Goal: Navigation & Orientation: Find specific page/section

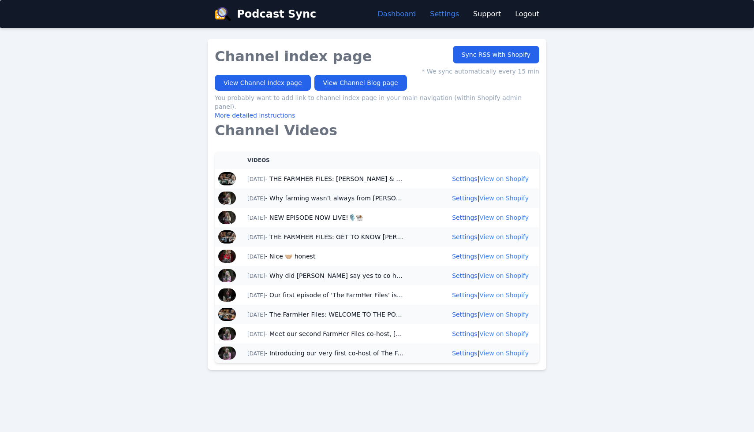
click at [450, 13] on link "Settings" at bounding box center [444, 14] width 29 height 11
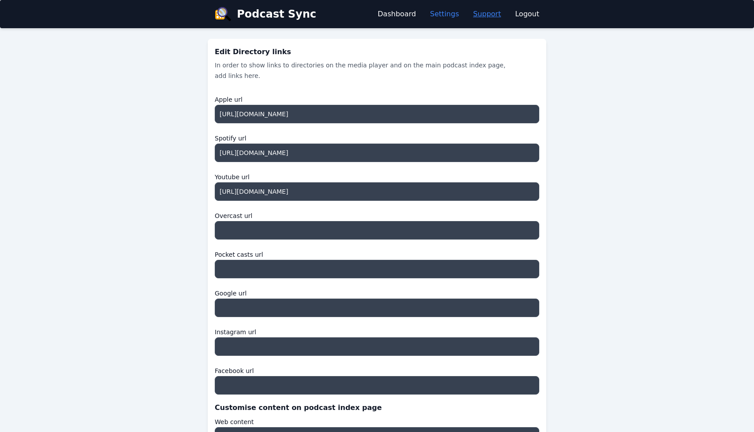
click at [496, 18] on link "Support" at bounding box center [487, 14] width 28 height 11
click at [413, 12] on link "Dashboard" at bounding box center [397, 14] width 38 height 11
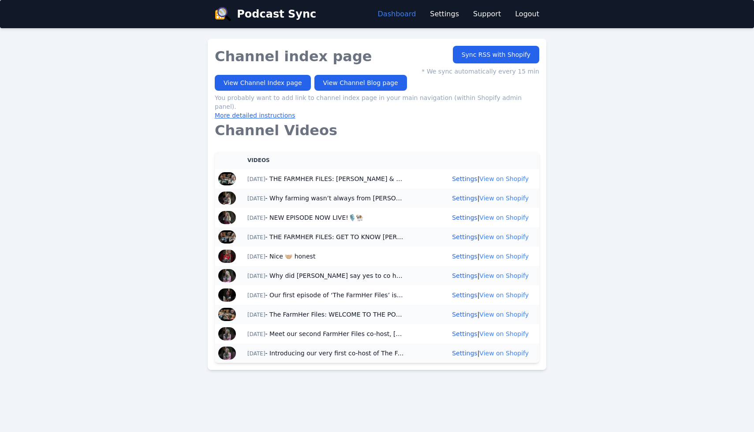
click at [271, 112] on link "More detailed instructions" at bounding box center [255, 115] width 80 height 7
click at [444, 15] on link "Settings" at bounding box center [444, 14] width 29 height 11
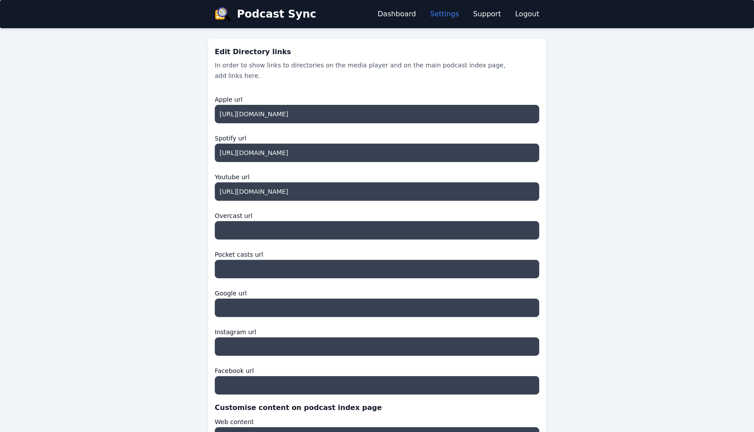
click at [408, 7] on div "Podcast Sync Open main menu Dashboard Settings Support Logout" at bounding box center [377, 14] width 339 height 28
click at [409, 17] on link "Dashboard" at bounding box center [397, 14] width 38 height 11
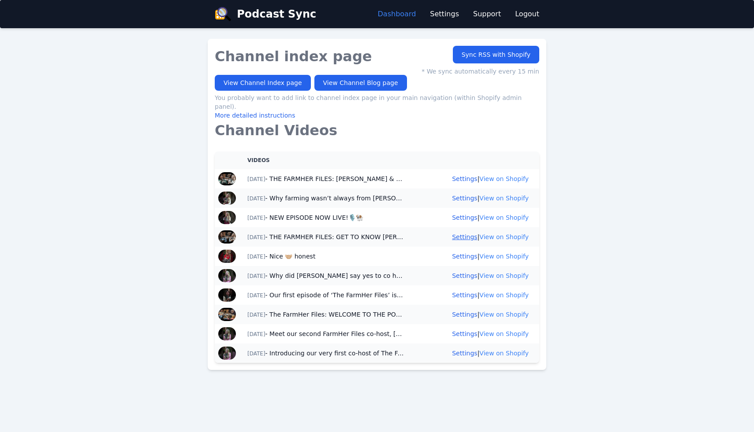
click at [468, 234] on link "Settings" at bounding box center [464, 237] width 25 height 7
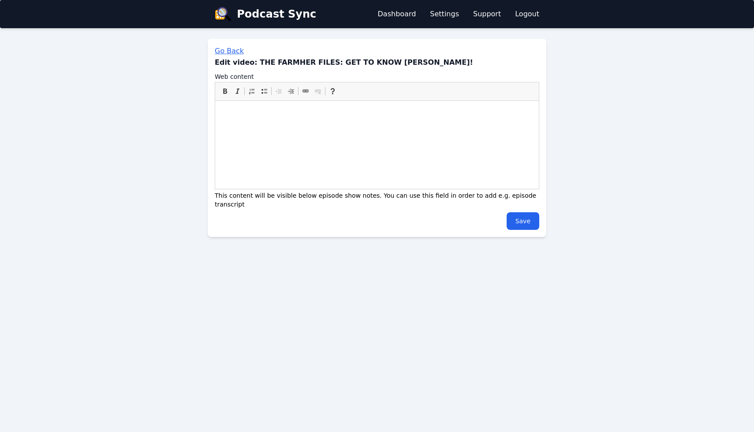
click at [234, 50] on link "Go Back" at bounding box center [229, 51] width 29 height 8
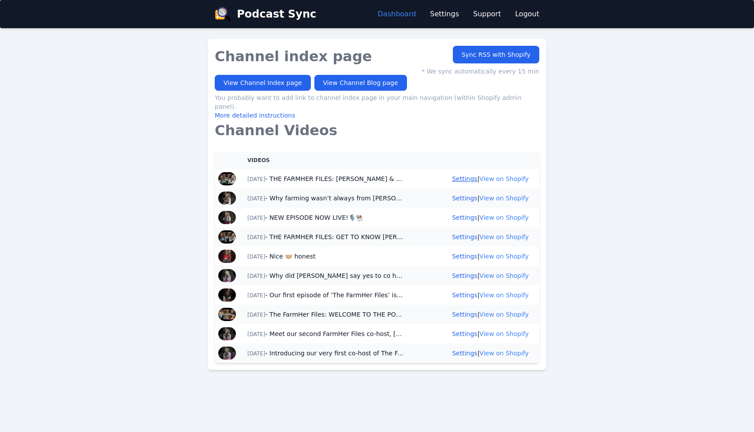
click at [464, 175] on link "Settings" at bounding box center [464, 178] width 25 height 7
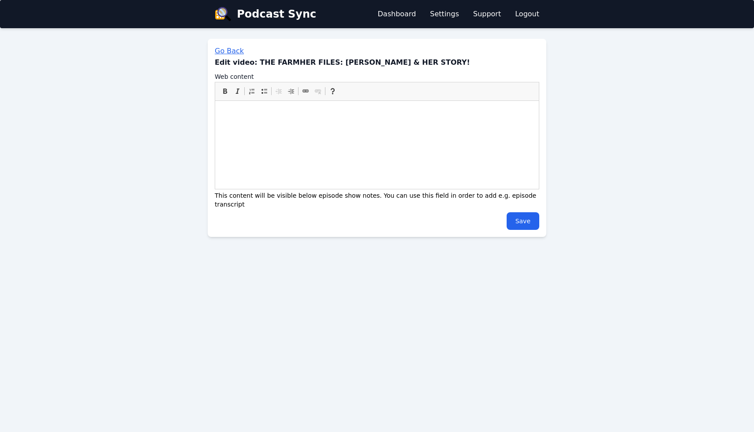
click at [224, 51] on link "Go Back" at bounding box center [229, 51] width 29 height 8
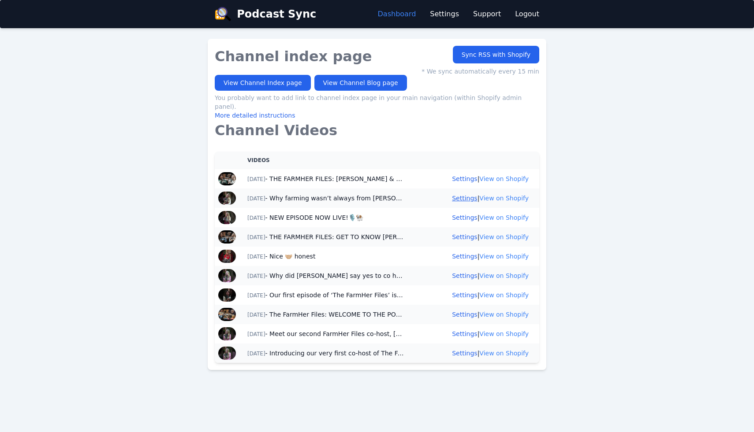
click at [468, 195] on link "Settings" at bounding box center [464, 198] width 25 height 7
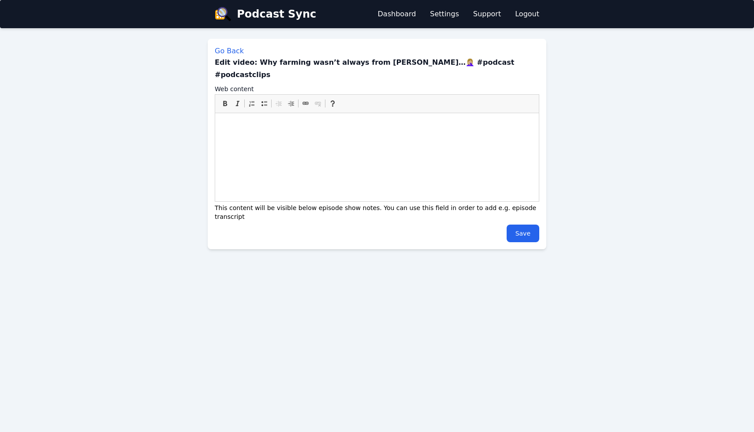
click at [233, 45] on div "Go Back Edit video: Why farming wasn’t always from Abi…🤦🏼‍♀️ #podcast #podcastc…" at bounding box center [377, 144] width 339 height 211
click at [235, 51] on link "Go Back" at bounding box center [229, 51] width 29 height 8
